Goal: Task Accomplishment & Management: Manage account settings

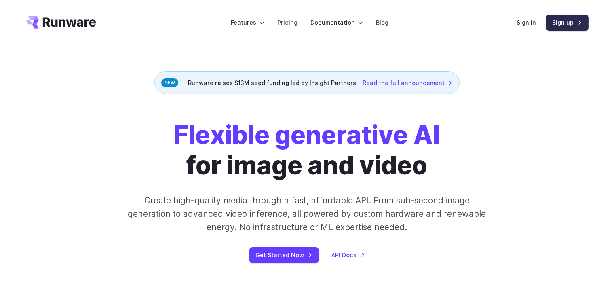
click at [569, 24] on link "Sign up" at bounding box center [567, 23] width 42 height 16
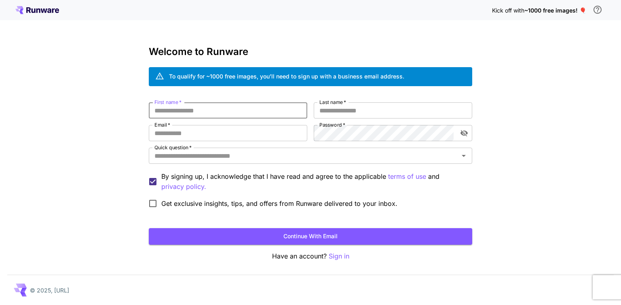
click at [214, 109] on input "First name   *" at bounding box center [228, 110] width 159 height 16
type input "*"
type input "***"
type input "****"
type input "**"
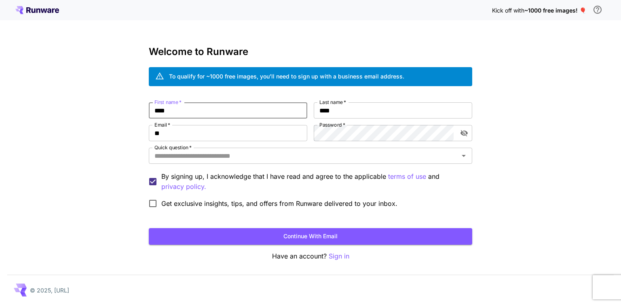
type input "****"
type input "**********"
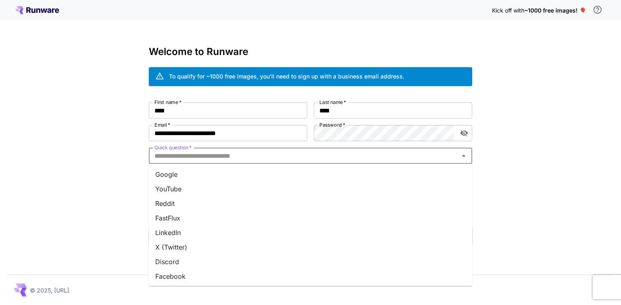
click at [355, 157] on input "Quick question   *" at bounding box center [303, 155] width 305 height 11
click at [278, 176] on li "Google" at bounding box center [311, 174] width 324 height 15
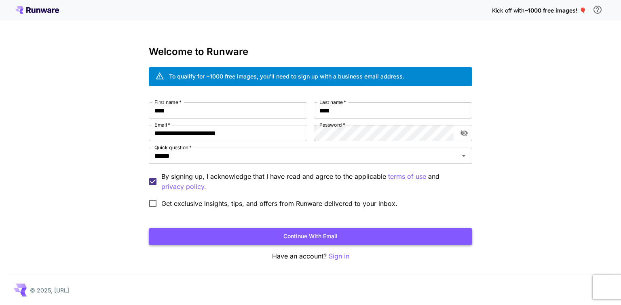
click at [312, 237] on button "Continue with email" at bounding box center [311, 236] width 324 height 17
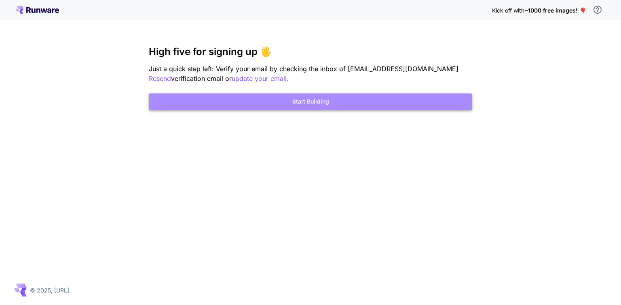
click at [327, 100] on button "Start Building" at bounding box center [311, 101] width 324 height 17
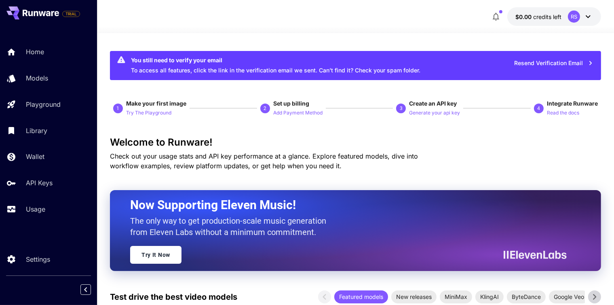
click at [586, 15] on icon at bounding box center [589, 17] width 10 height 10
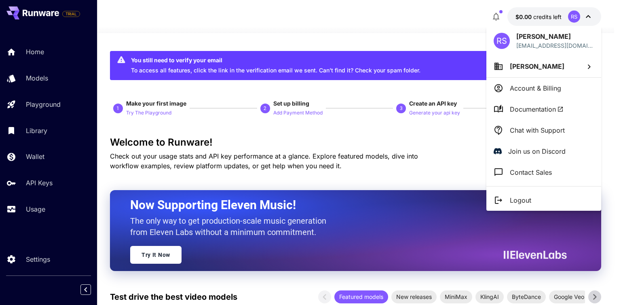
click at [216, 19] on div at bounding box center [310, 152] width 621 height 305
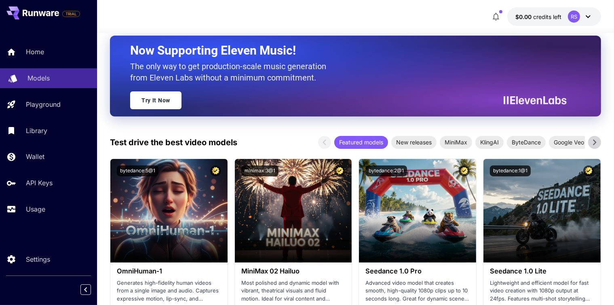
scroll to position [67, 0]
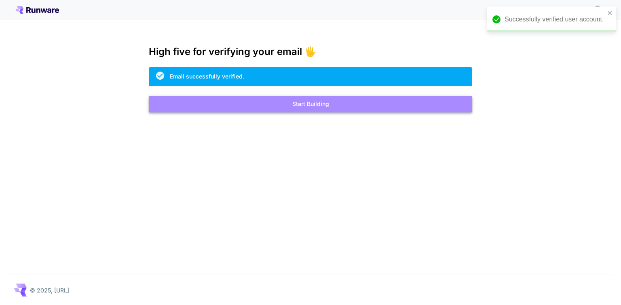
click at [299, 103] on button "Start Building" at bounding box center [311, 104] width 324 height 17
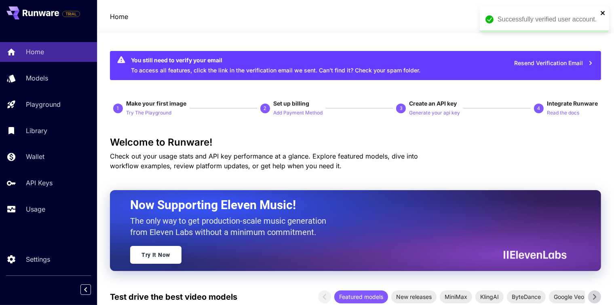
click at [605, 12] on icon "close" at bounding box center [604, 13] width 6 height 6
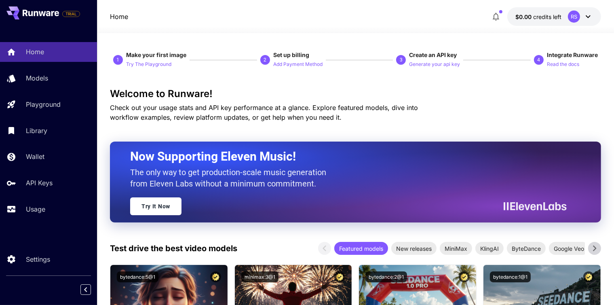
click at [588, 16] on icon at bounding box center [589, 17] width 10 height 10
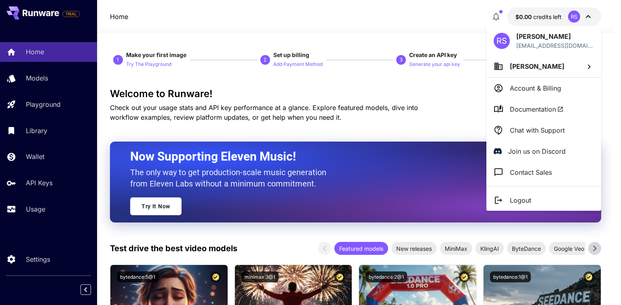
click at [48, 105] on div at bounding box center [310, 152] width 621 height 305
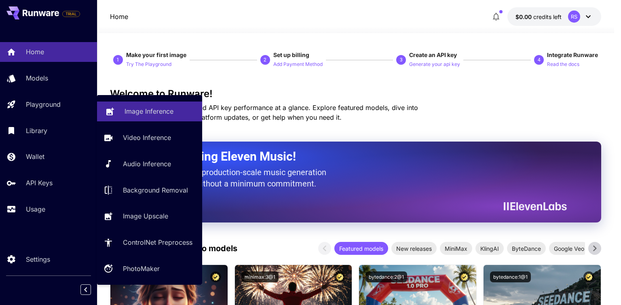
click at [149, 110] on p "Image Inference" at bounding box center [149, 111] width 49 height 10
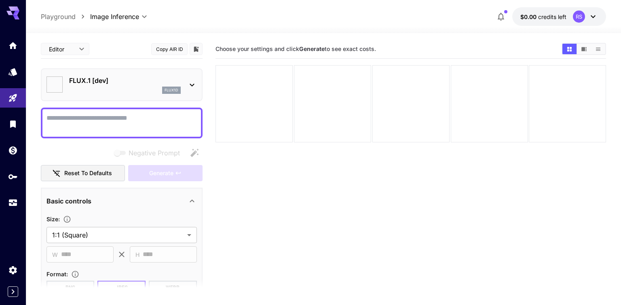
type input "**********"
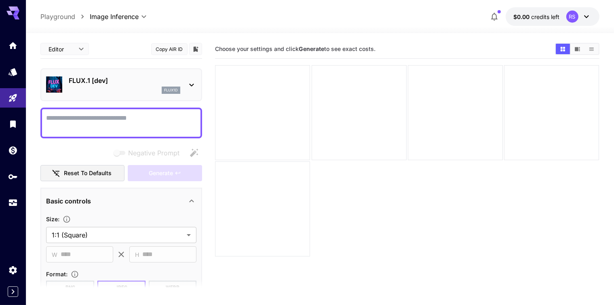
click at [108, 118] on textarea "Negative Prompt" at bounding box center [121, 122] width 150 height 19
click at [148, 116] on textarea "Negative Prompt" at bounding box center [121, 122] width 150 height 19
type textarea "*"
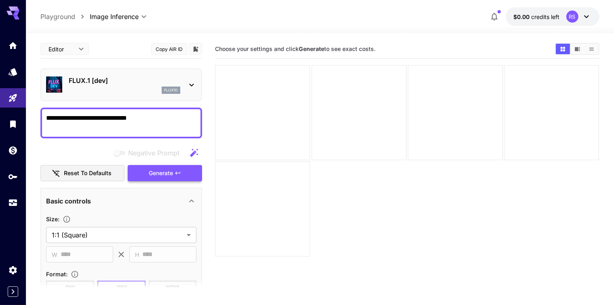
type textarea "**********"
click at [165, 173] on span "Generate" at bounding box center [161, 173] width 24 height 10
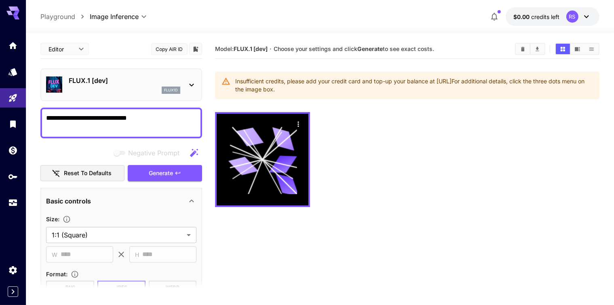
click at [584, 13] on icon at bounding box center [587, 17] width 10 height 10
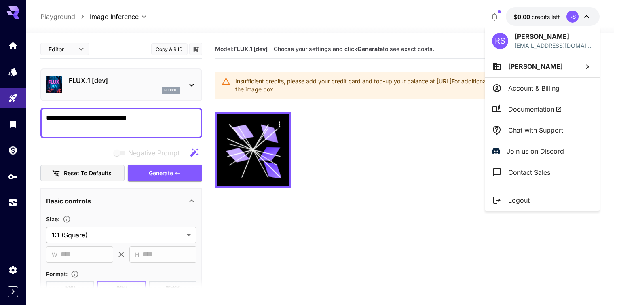
drag, startPoint x: 337, startPoint y: 13, endPoint x: 328, endPoint y: 2, distance: 14.2
click at [337, 13] on div at bounding box center [310, 152] width 621 height 305
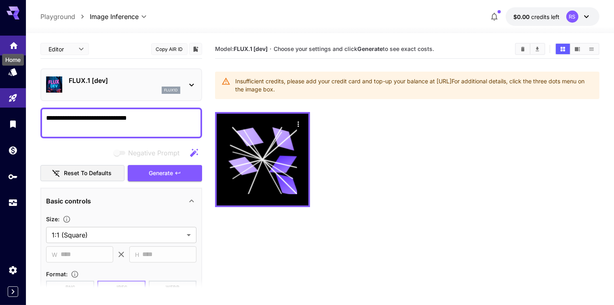
click at [15, 44] on icon "Home" at bounding box center [14, 43] width 8 height 7
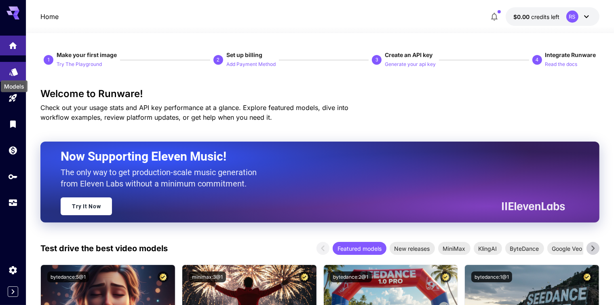
click at [11, 70] on icon "Models" at bounding box center [14, 69] width 10 height 10
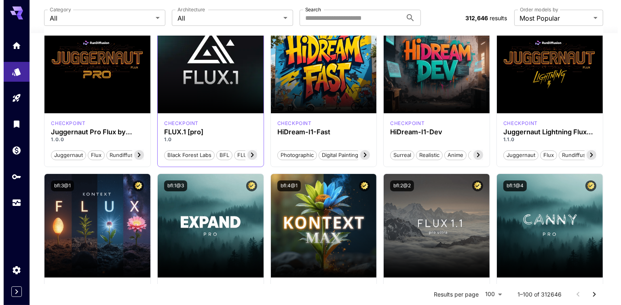
scroll to position [135, 0]
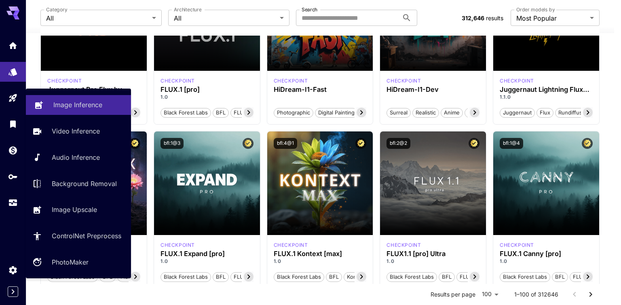
click at [48, 101] on link "Image Inference" at bounding box center [78, 105] width 105 height 20
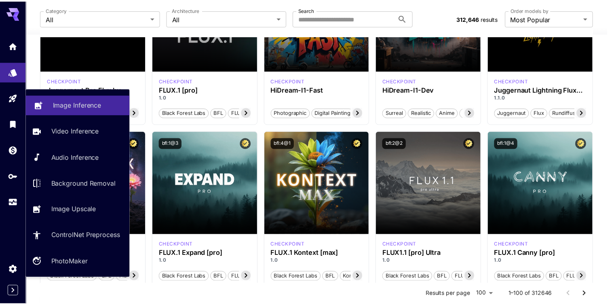
scroll to position [64, 0]
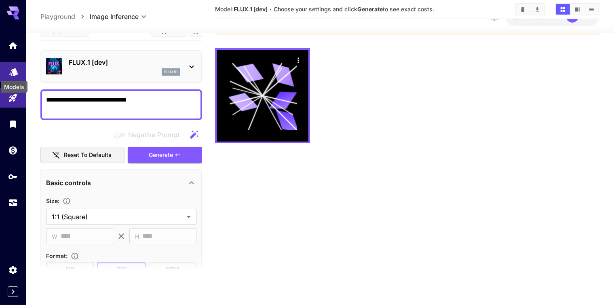
click at [13, 71] on icon "Models" at bounding box center [13, 70] width 8 height 8
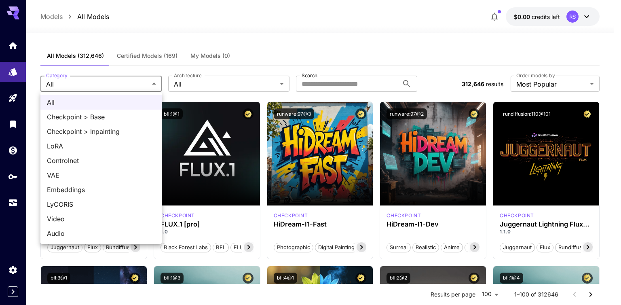
click at [203, 81] on div at bounding box center [310, 152] width 621 height 305
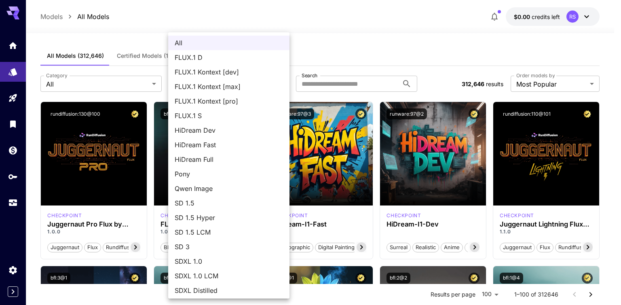
click at [224, 56] on span "FLUX.1 D" at bounding box center [229, 58] width 108 height 10
type input "******"
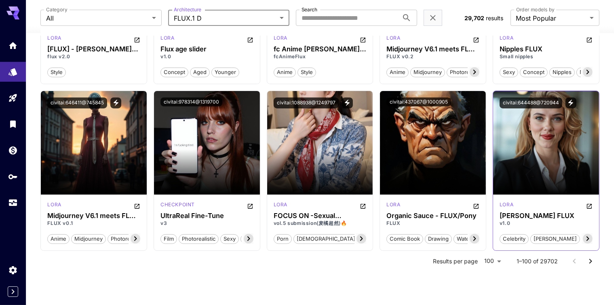
scroll to position [3169, 0]
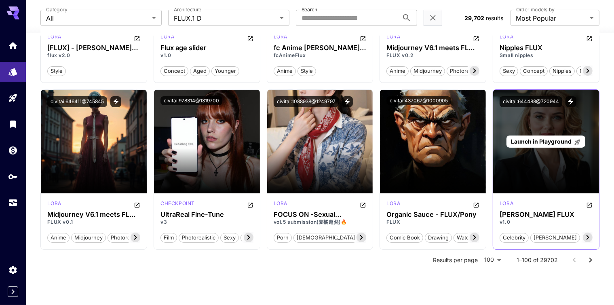
click at [539, 163] on div "Launch in Playground" at bounding box center [546, 142] width 106 height 104
click at [539, 138] on span "Launch in Playground" at bounding box center [541, 141] width 61 height 7
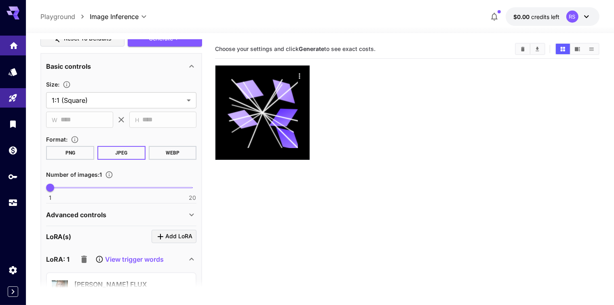
click at [13, 39] on icon "Home" at bounding box center [14, 43] width 10 height 10
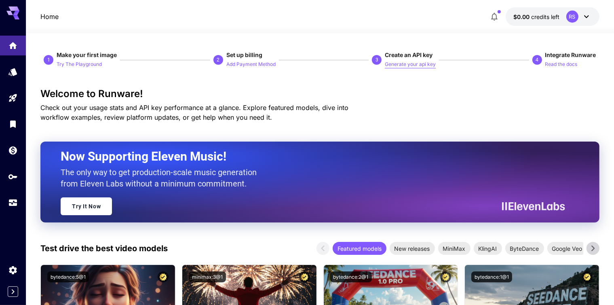
click at [418, 65] on p "Generate your api key" at bounding box center [410, 65] width 51 height 8
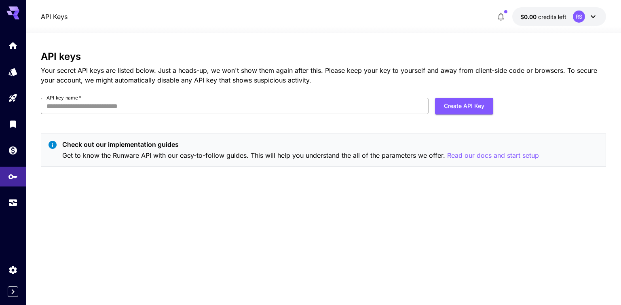
click at [141, 106] on input "API key name   *" at bounding box center [235, 106] width 388 height 16
click at [380, 64] on div "API keys Your secret API keys are listed below. Just a heads-up, we won't show …" at bounding box center [323, 68] width 565 height 34
